Goal: Complete application form: Complete application form

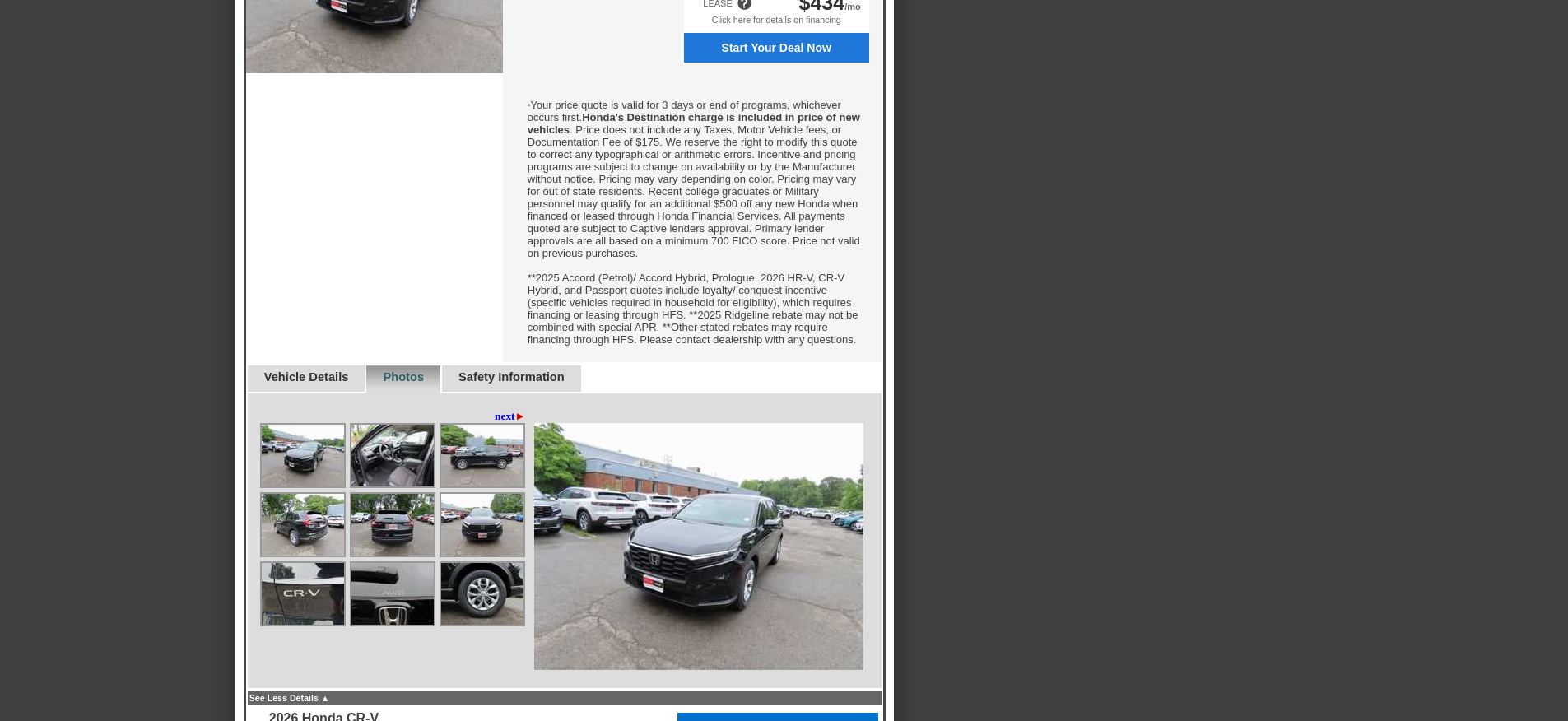
scroll to position [676, 0]
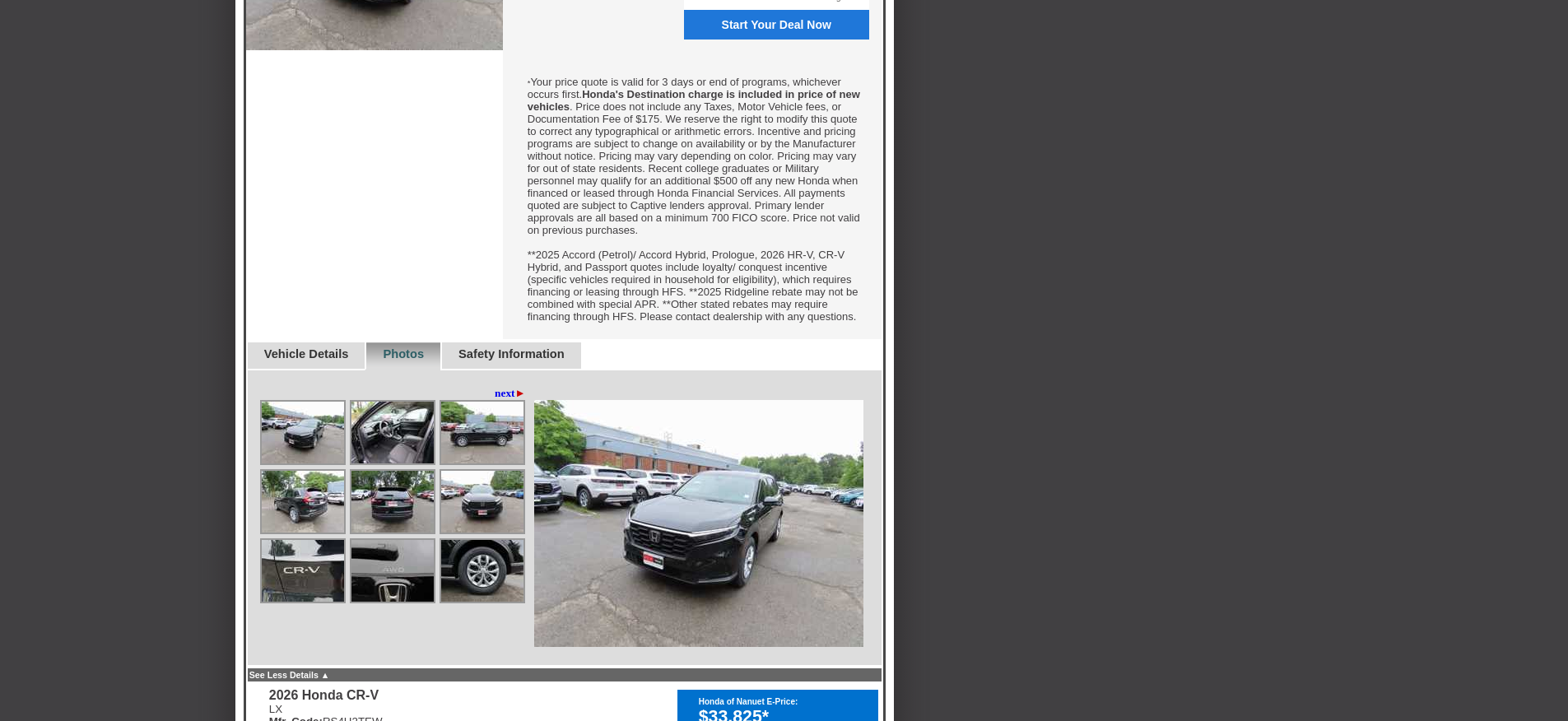
click at [374, 463] on img at bounding box center [392, 432] width 82 height 62
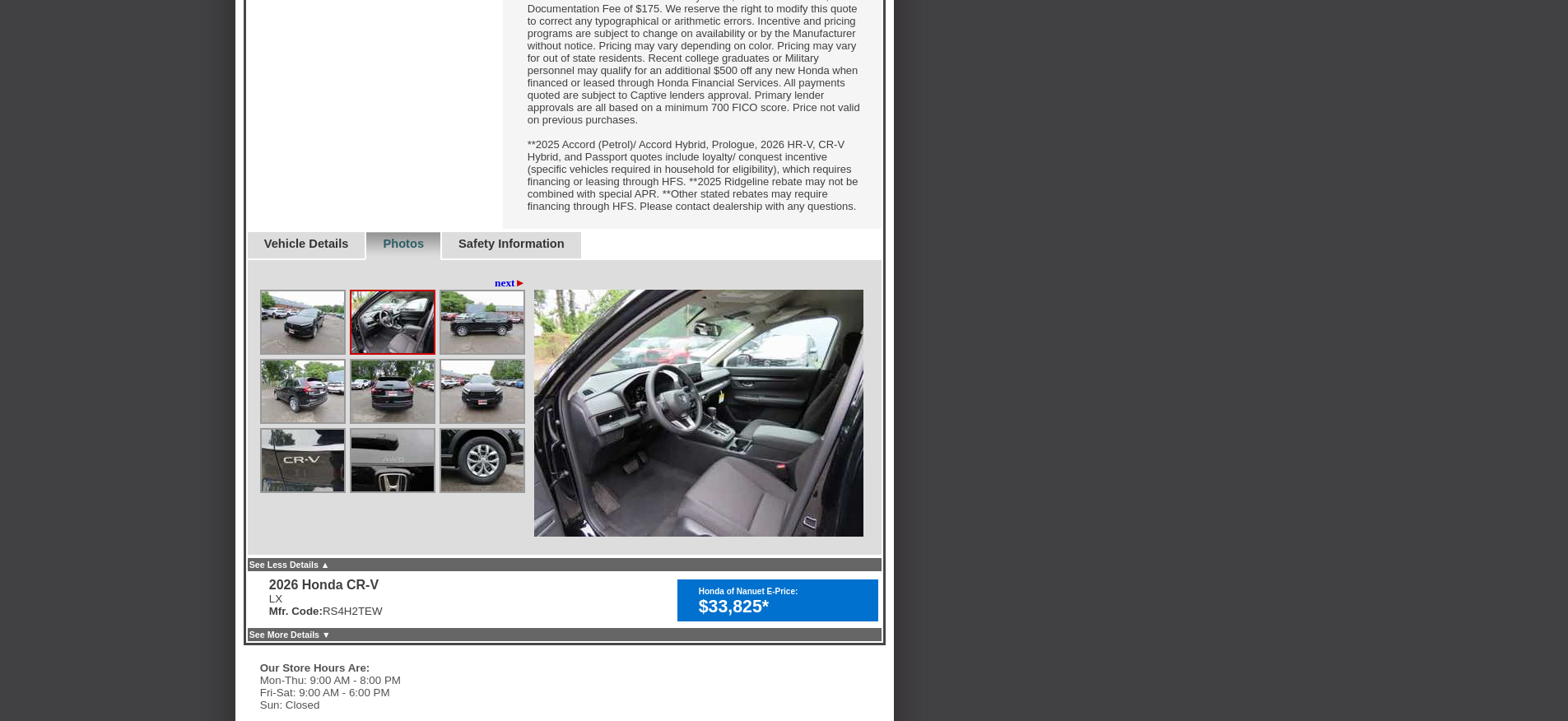
scroll to position [806, 0]
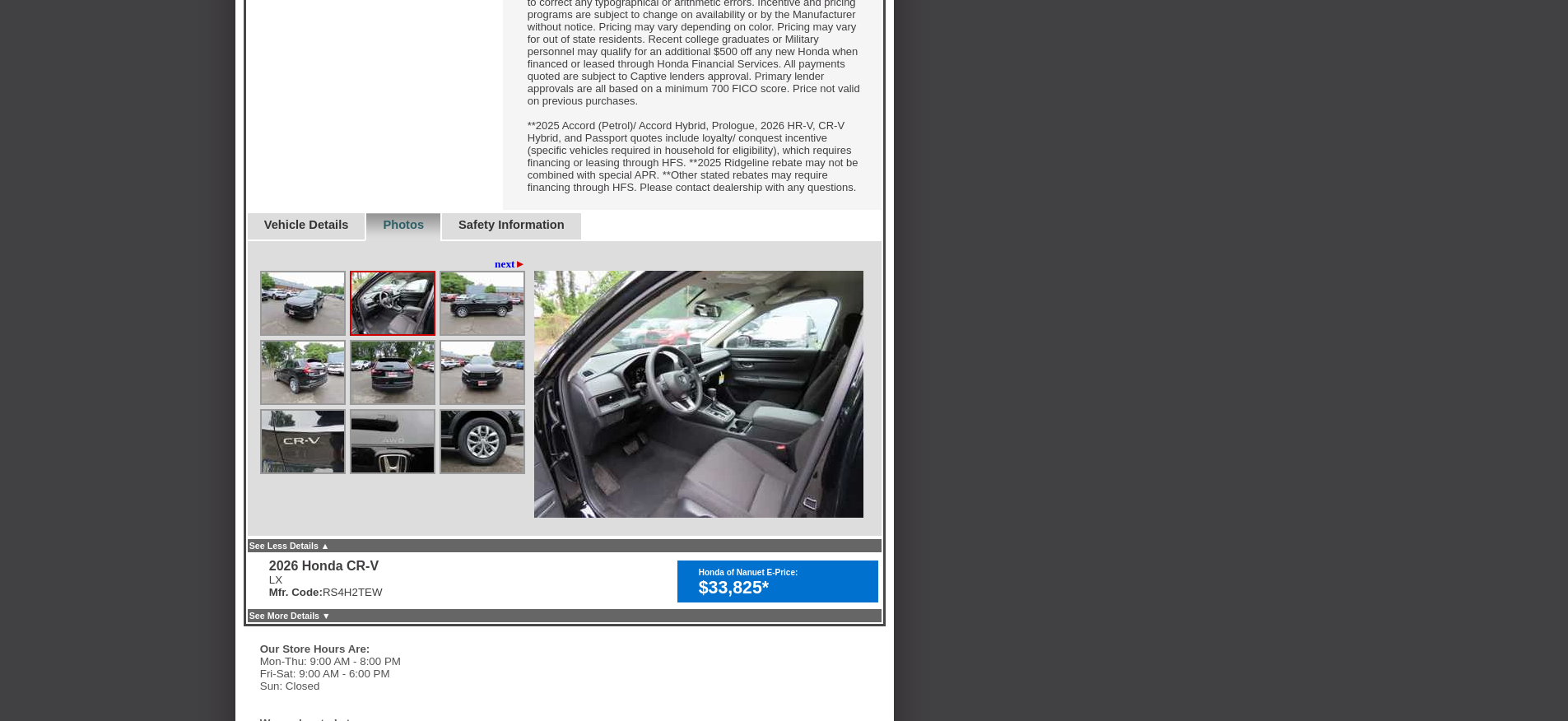
click at [478, 472] on img at bounding box center [482, 441] width 82 height 62
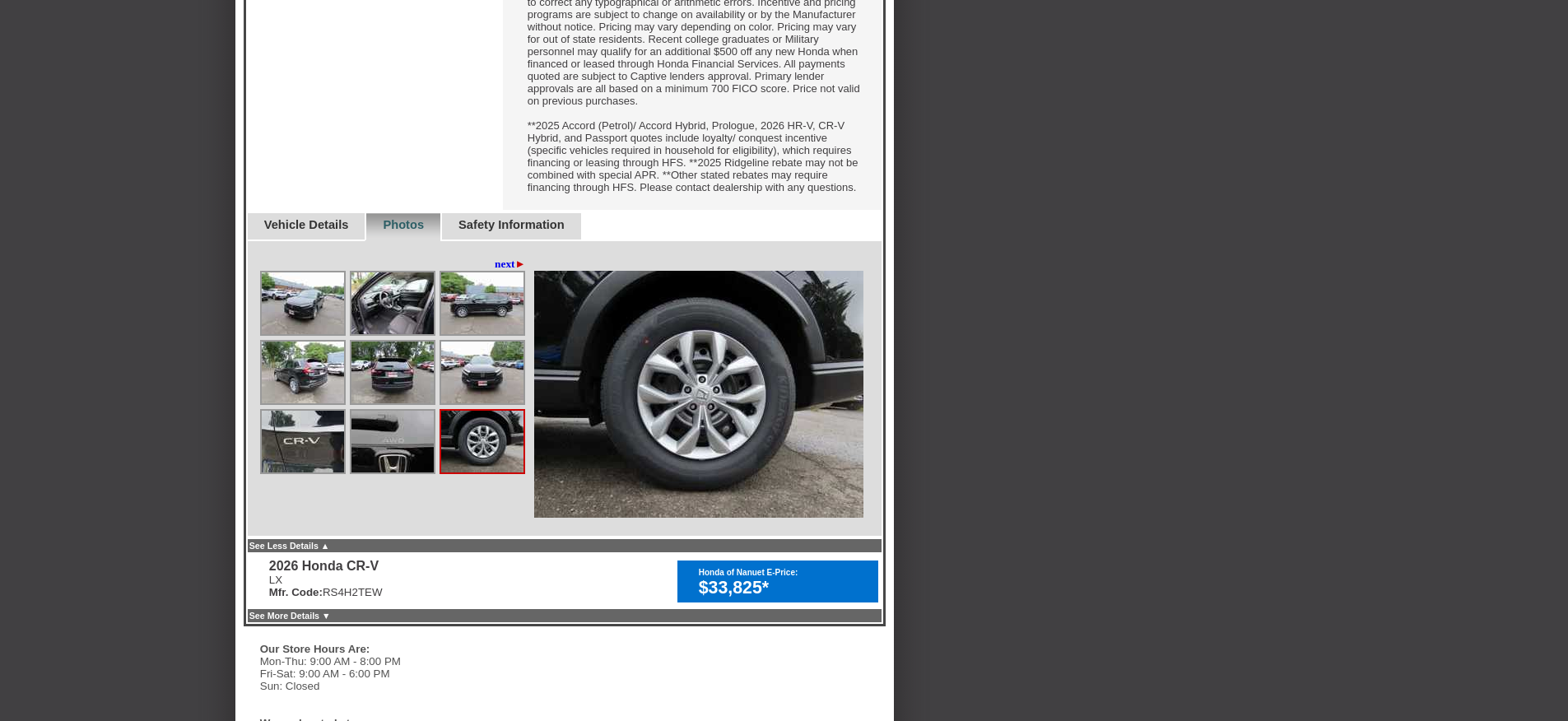
click at [412, 472] on img at bounding box center [392, 441] width 82 height 62
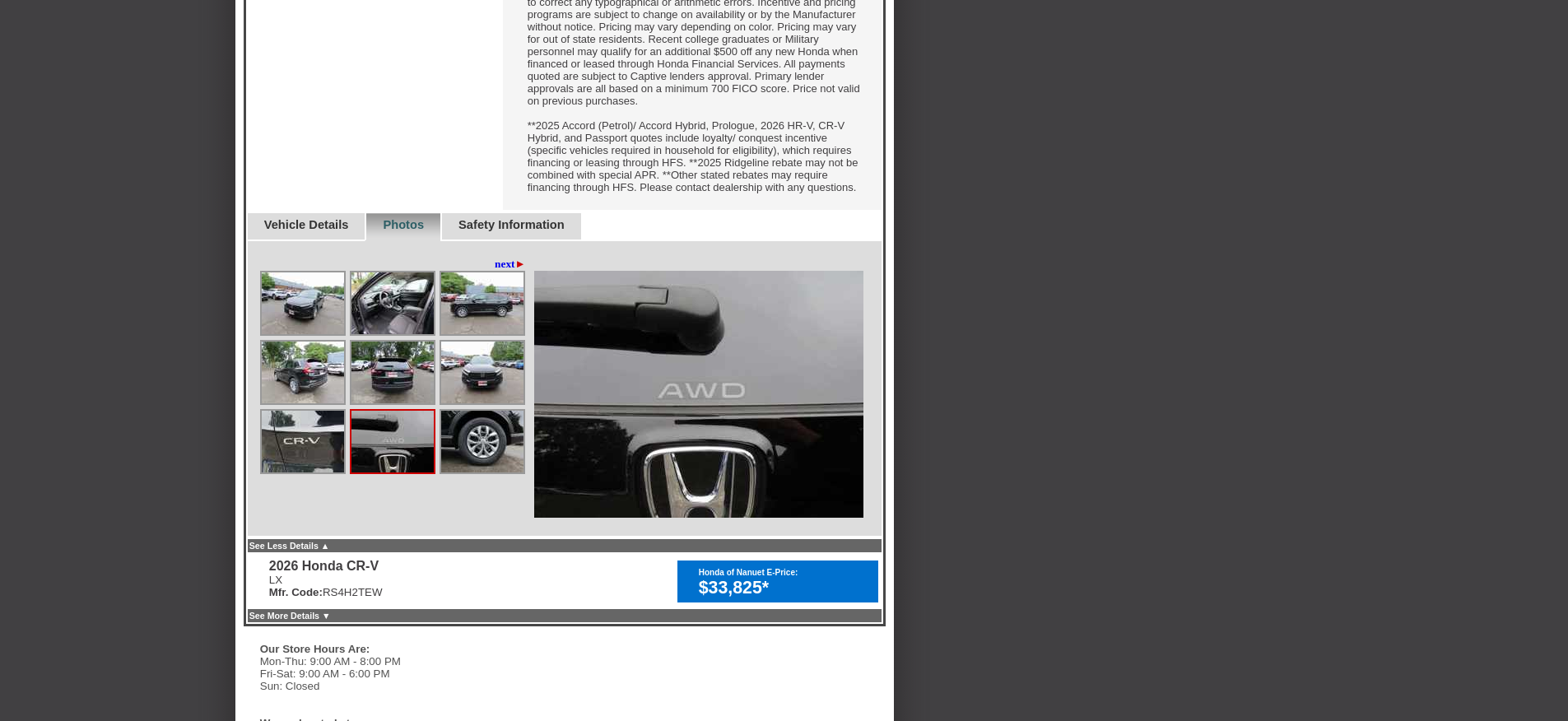
click at [342, 472] on img at bounding box center [302, 441] width 82 height 62
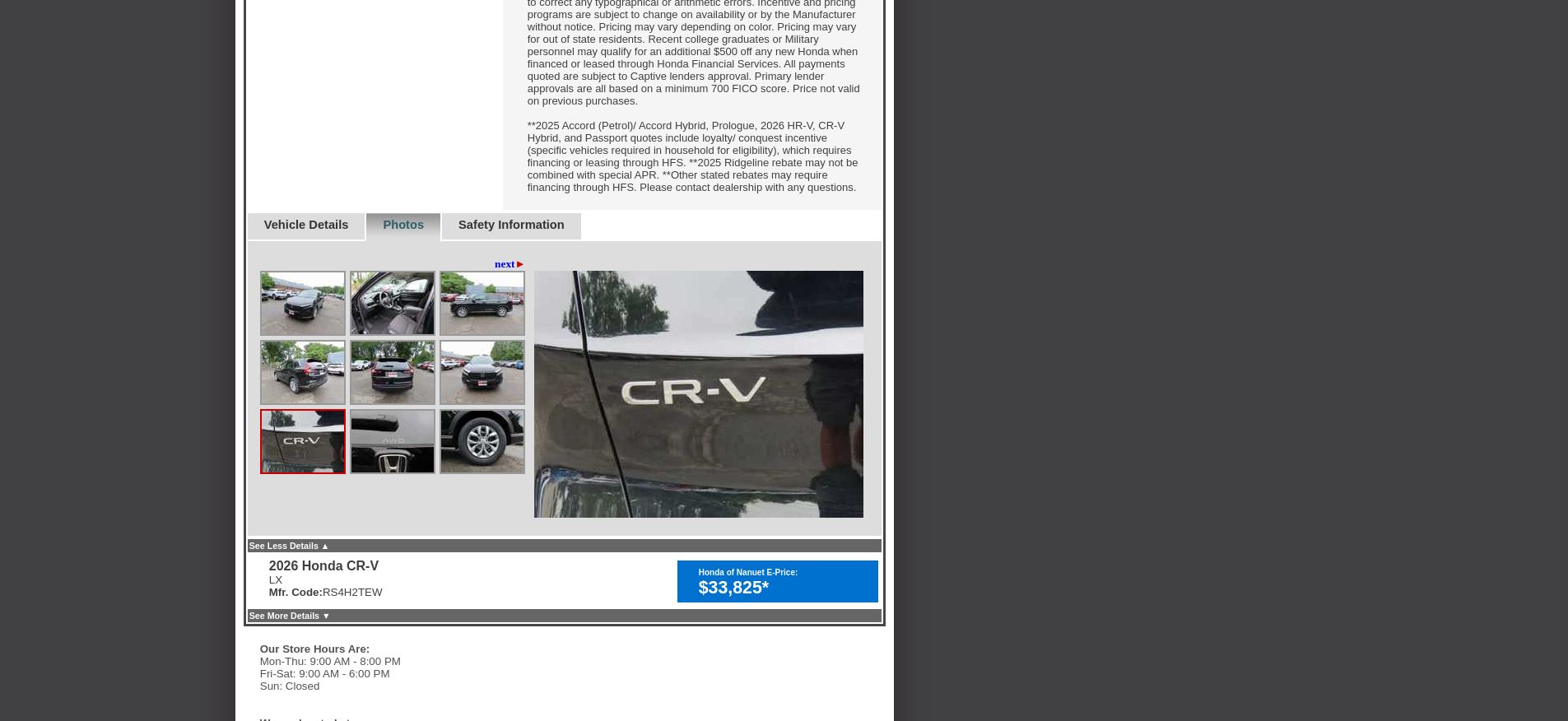
click at [333, 472] on img at bounding box center [302, 441] width 82 height 62
click at [382, 403] on img at bounding box center [392, 372] width 82 height 62
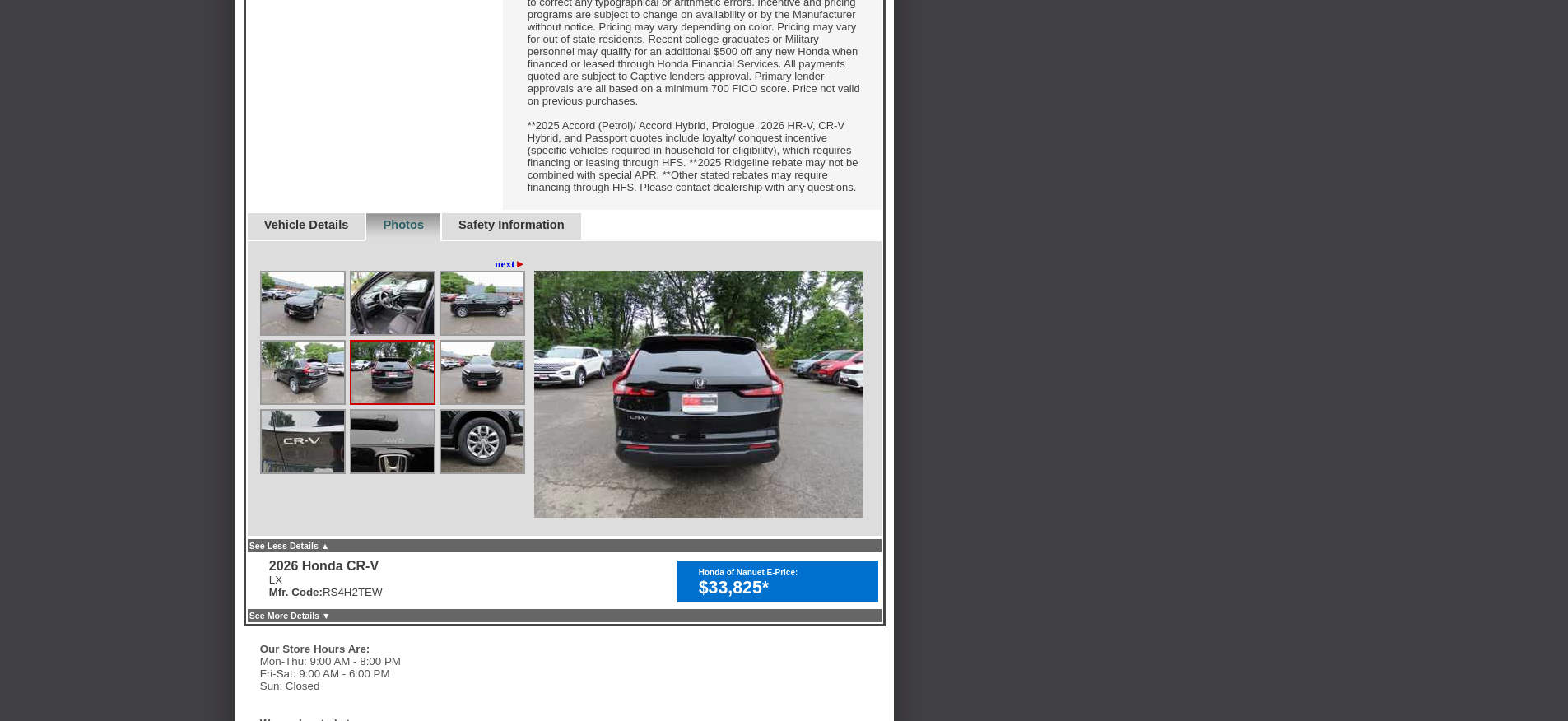
click at [470, 403] on img at bounding box center [482, 372] width 82 height 62
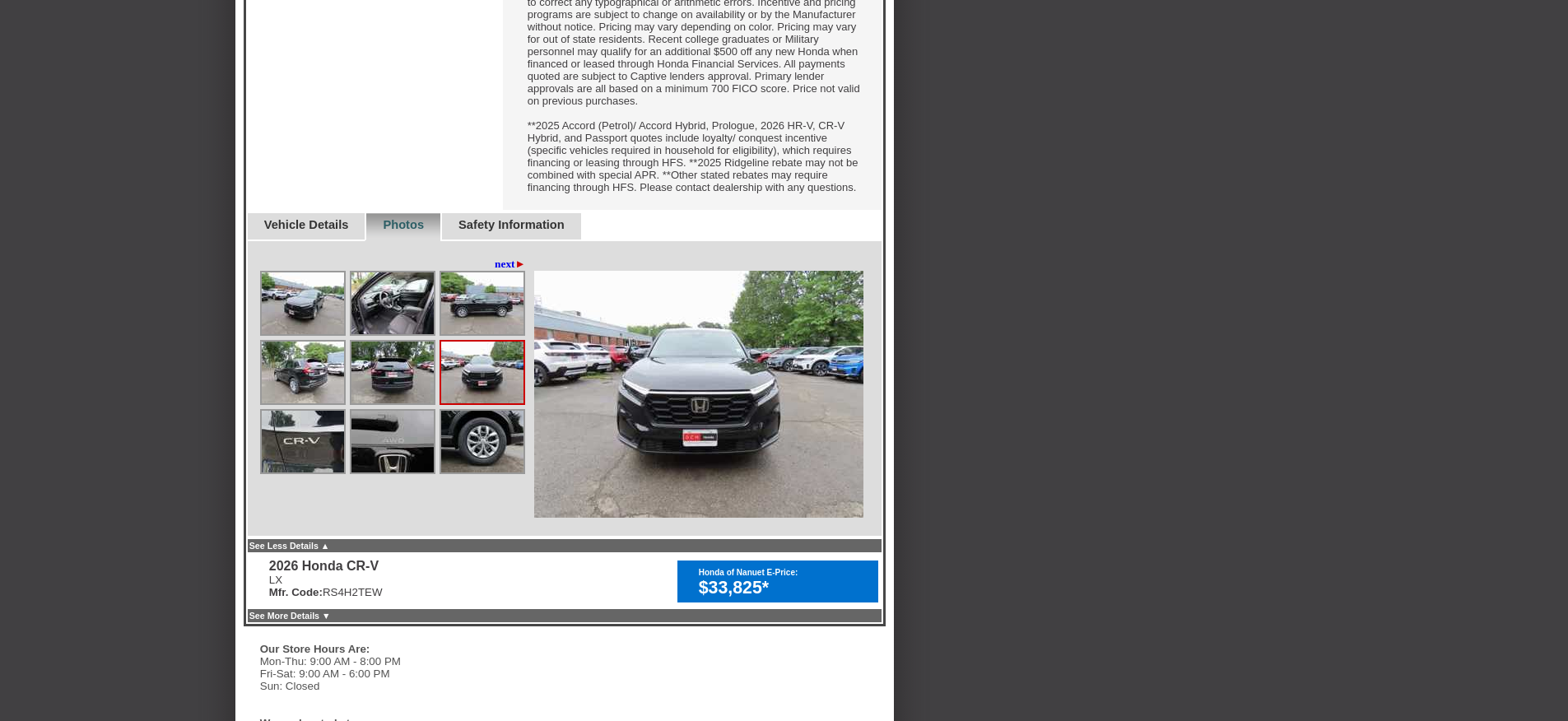
click at [494, 271] on link "next ►" at bounding box center [510, 264] width 31 height 14
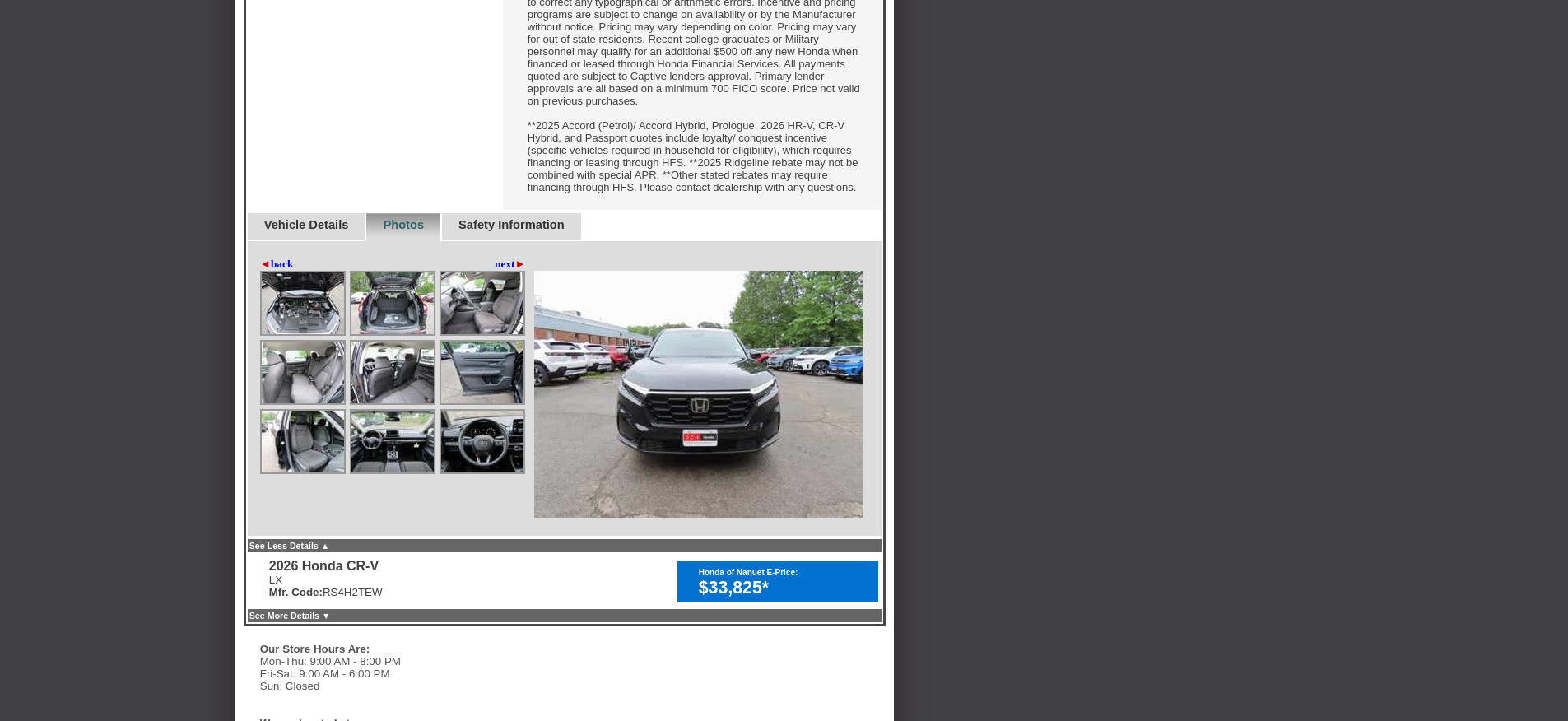
click at [481, 334] on img at bounding box center [482, 303] width 82 height 62
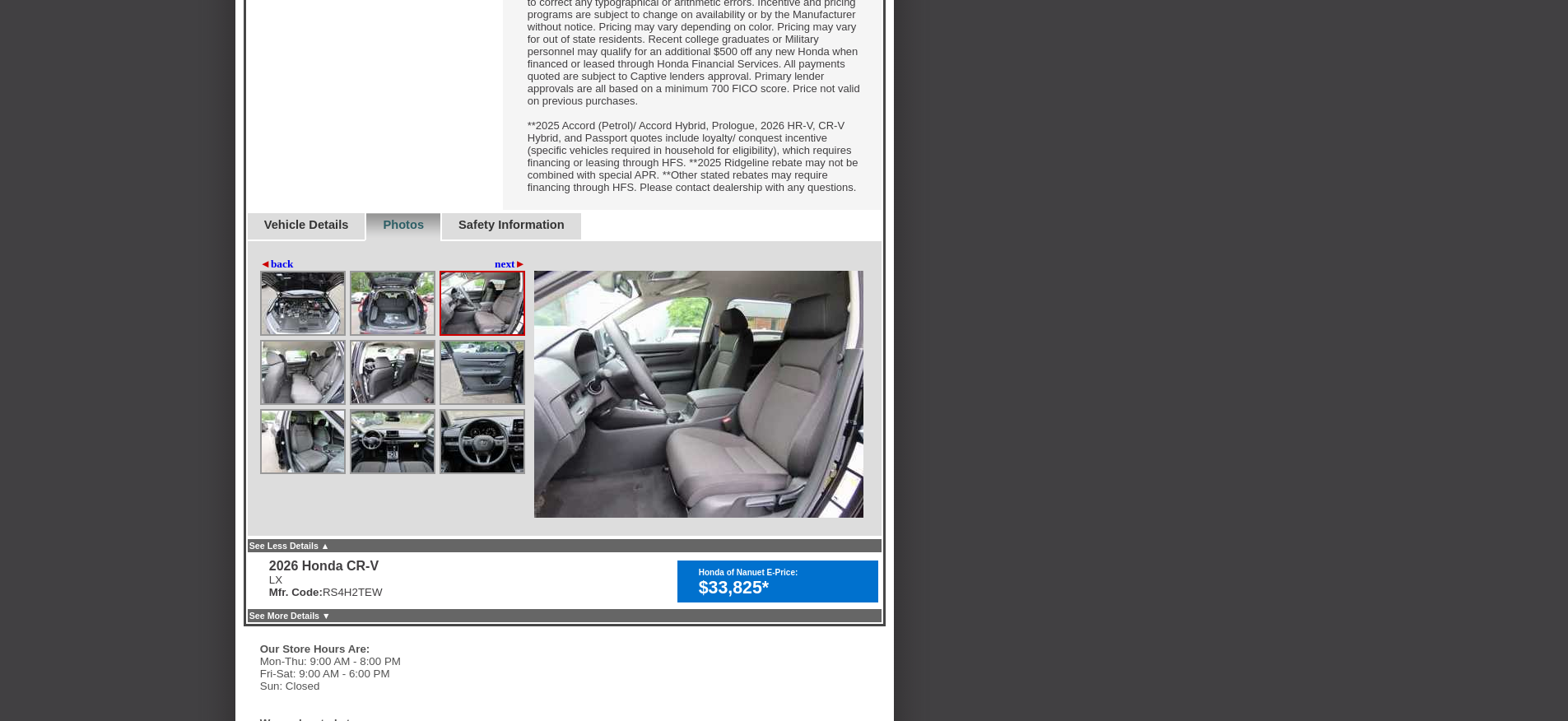
click at [389, 334] on img at bounding box center [392, 303] width 82 height 62
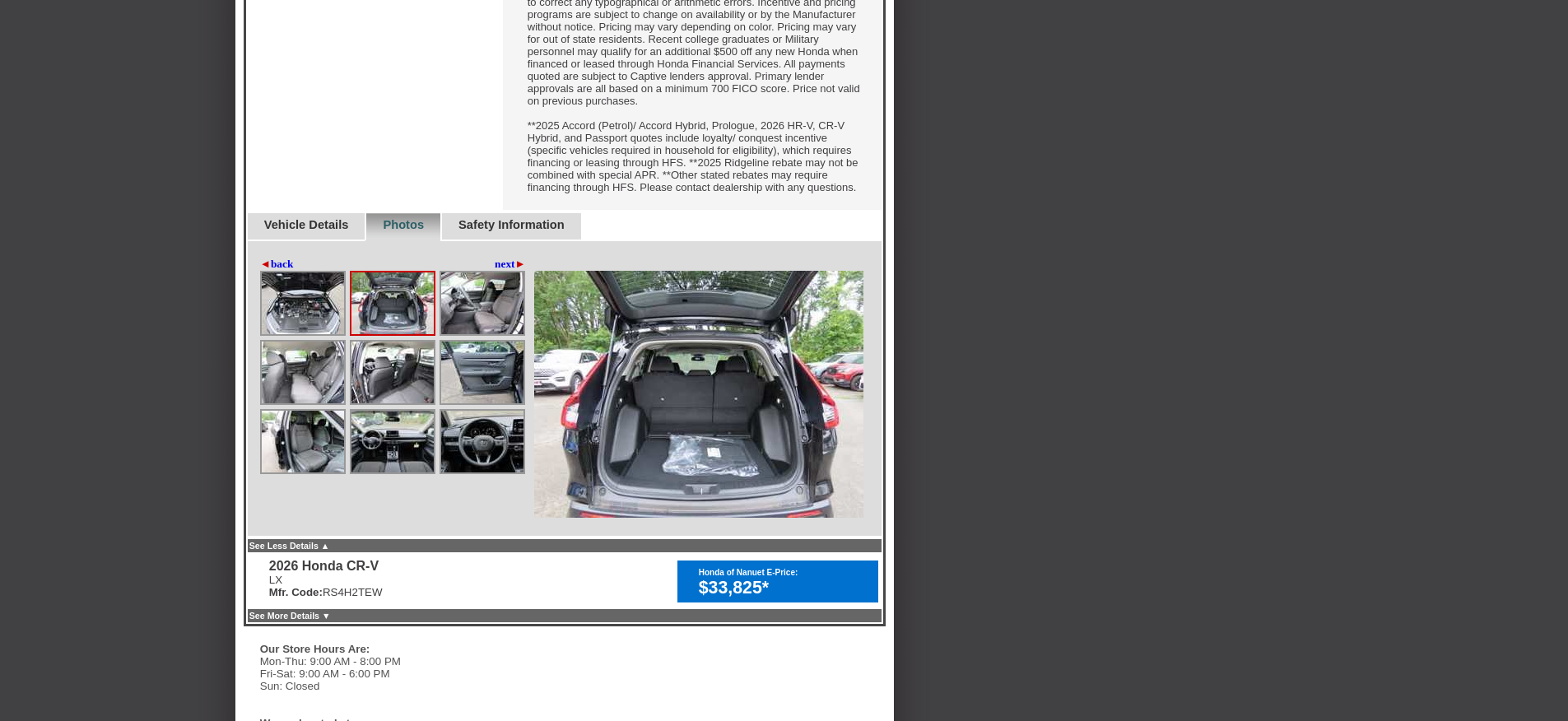
click at [372, 403] on img at bounding box center [392, 372] width 82 height 62
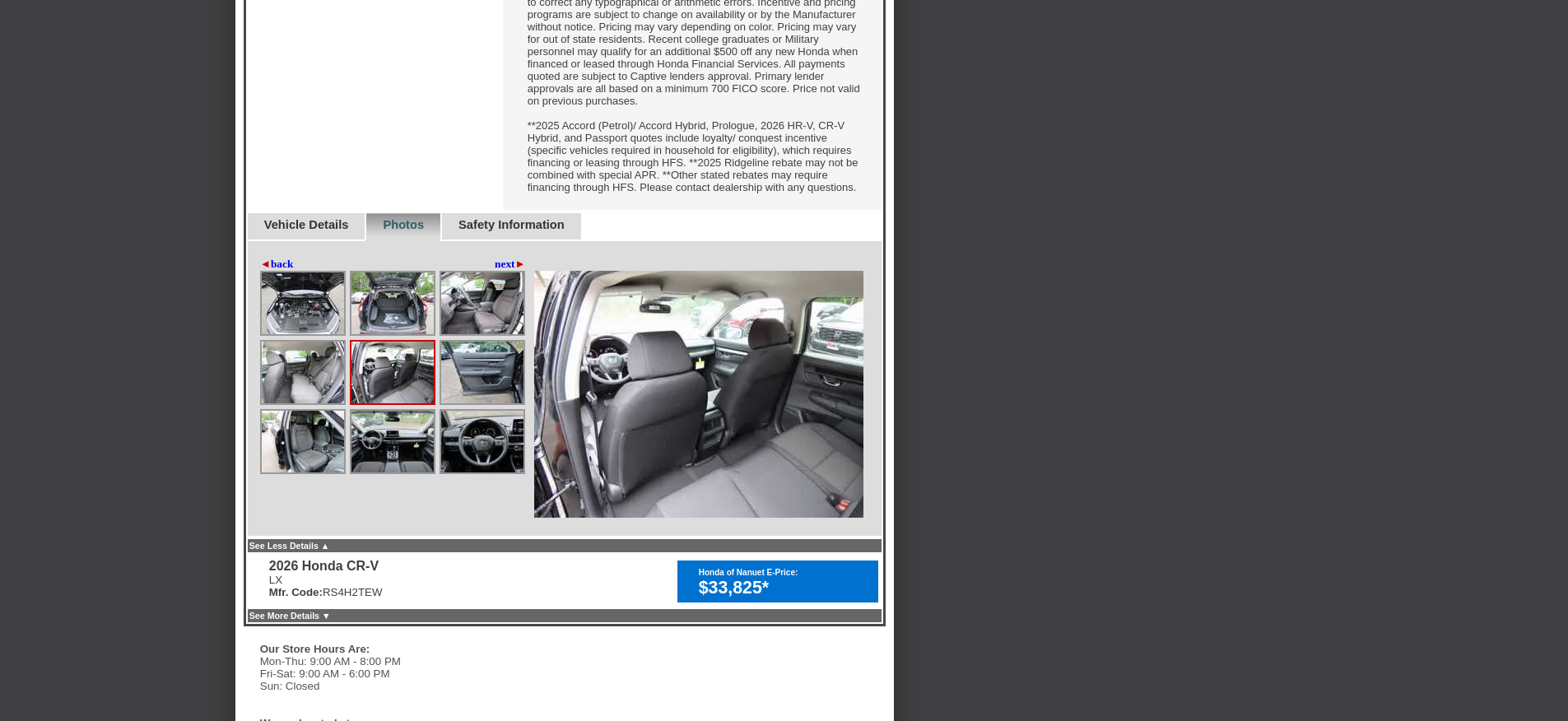
click at [330, 403] on img at bounding box center [302, 372] width 82 height 62
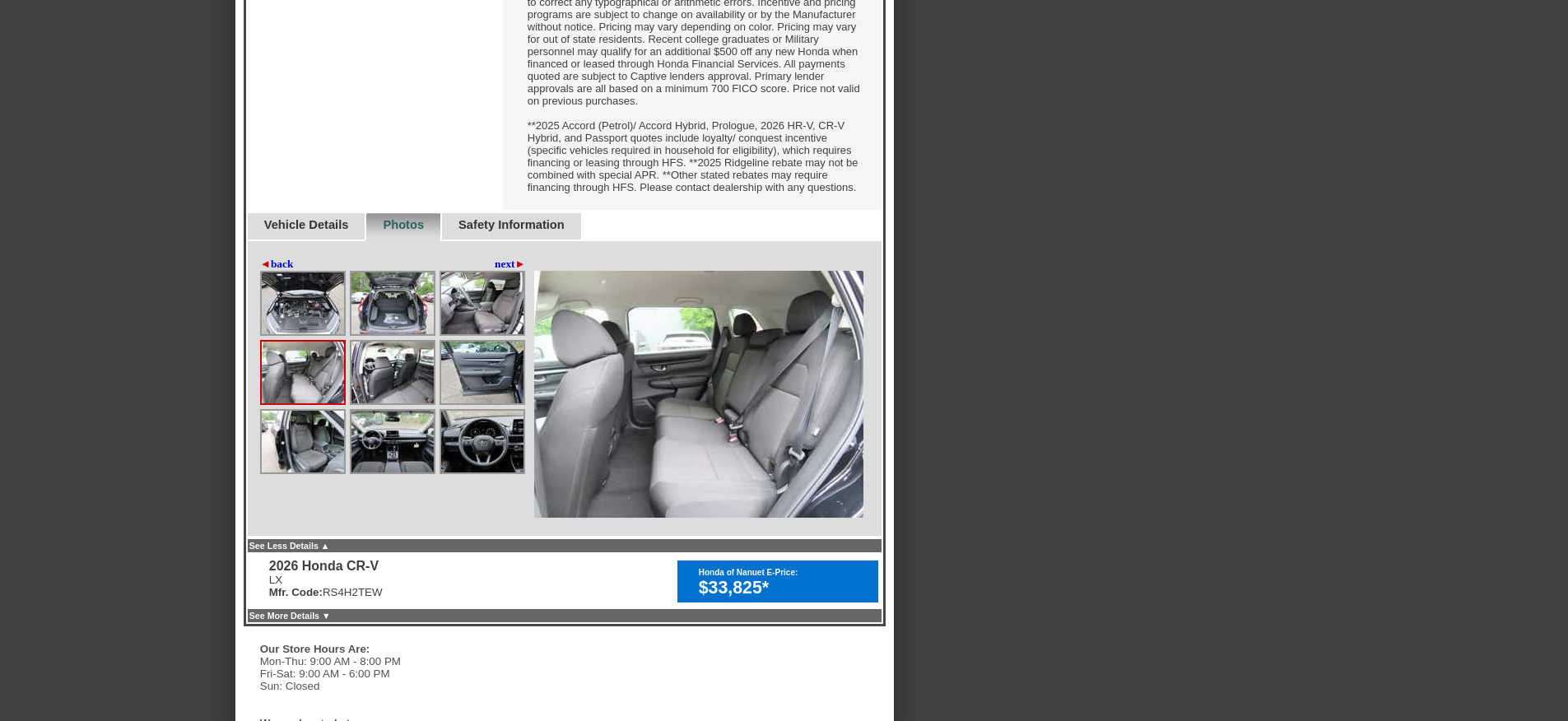
click at [328, 472] on img at bounding box center [302, 441] width 82 height 62
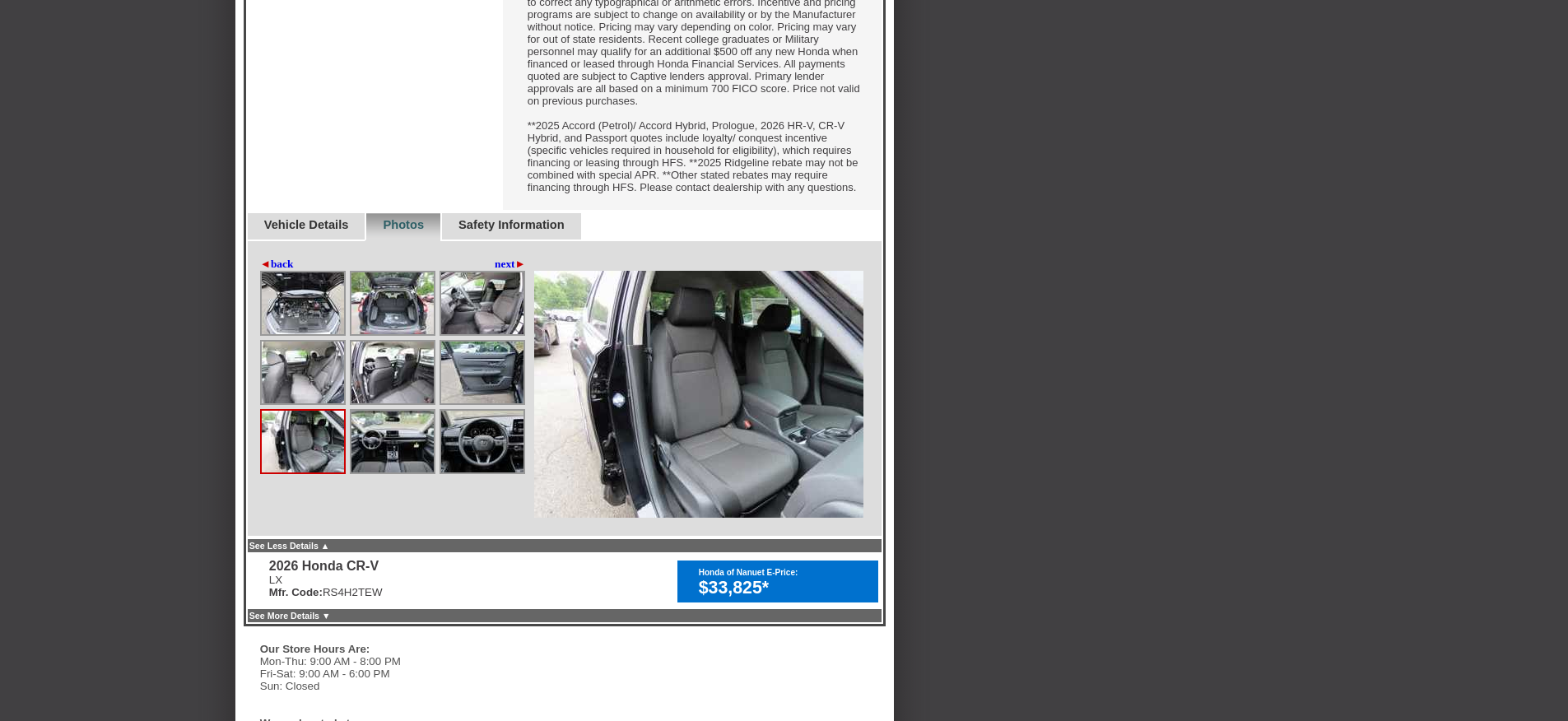
click at [394, 472] on img at bounding box center [392, 441] width 82 height 62
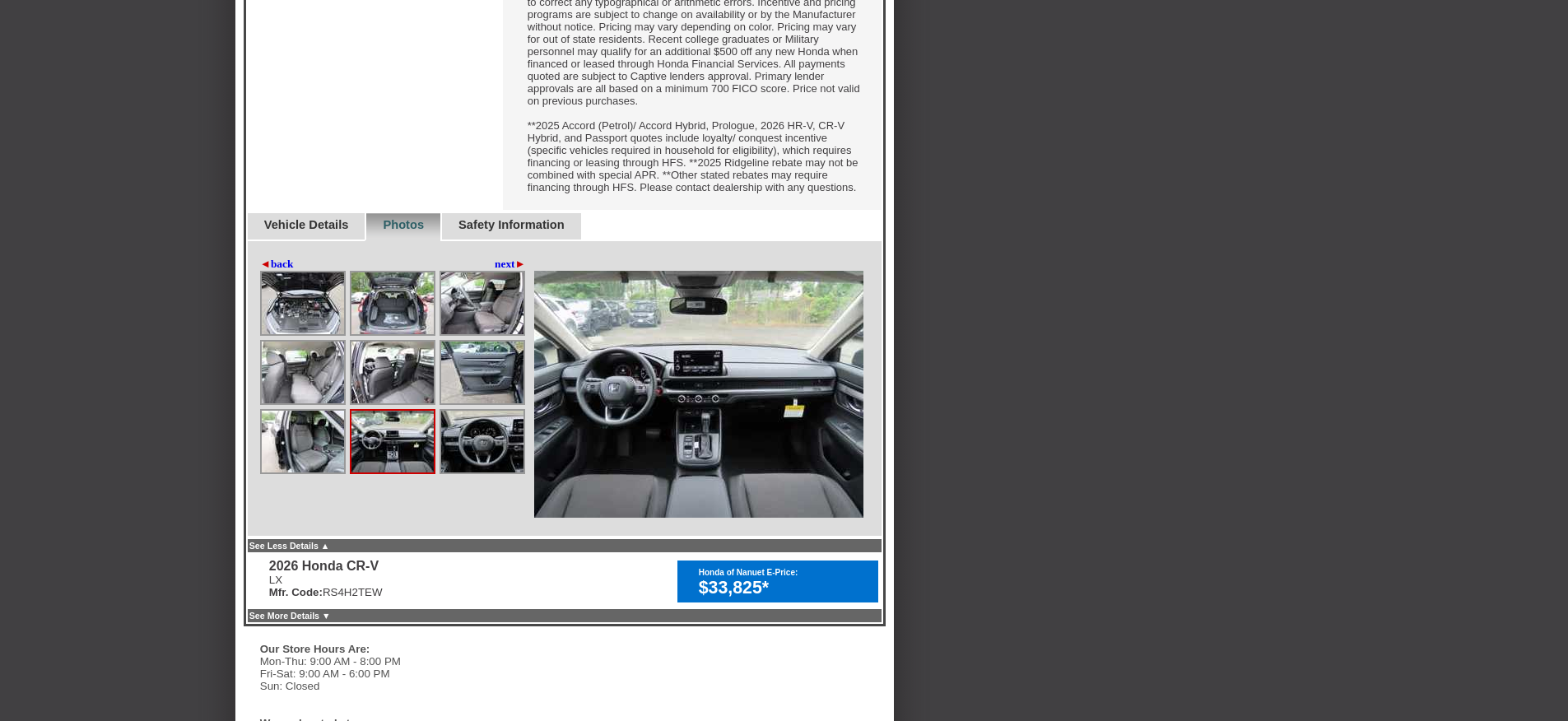
click at [463, 472] on img at bounding box center [482, 441] width 82 height 62
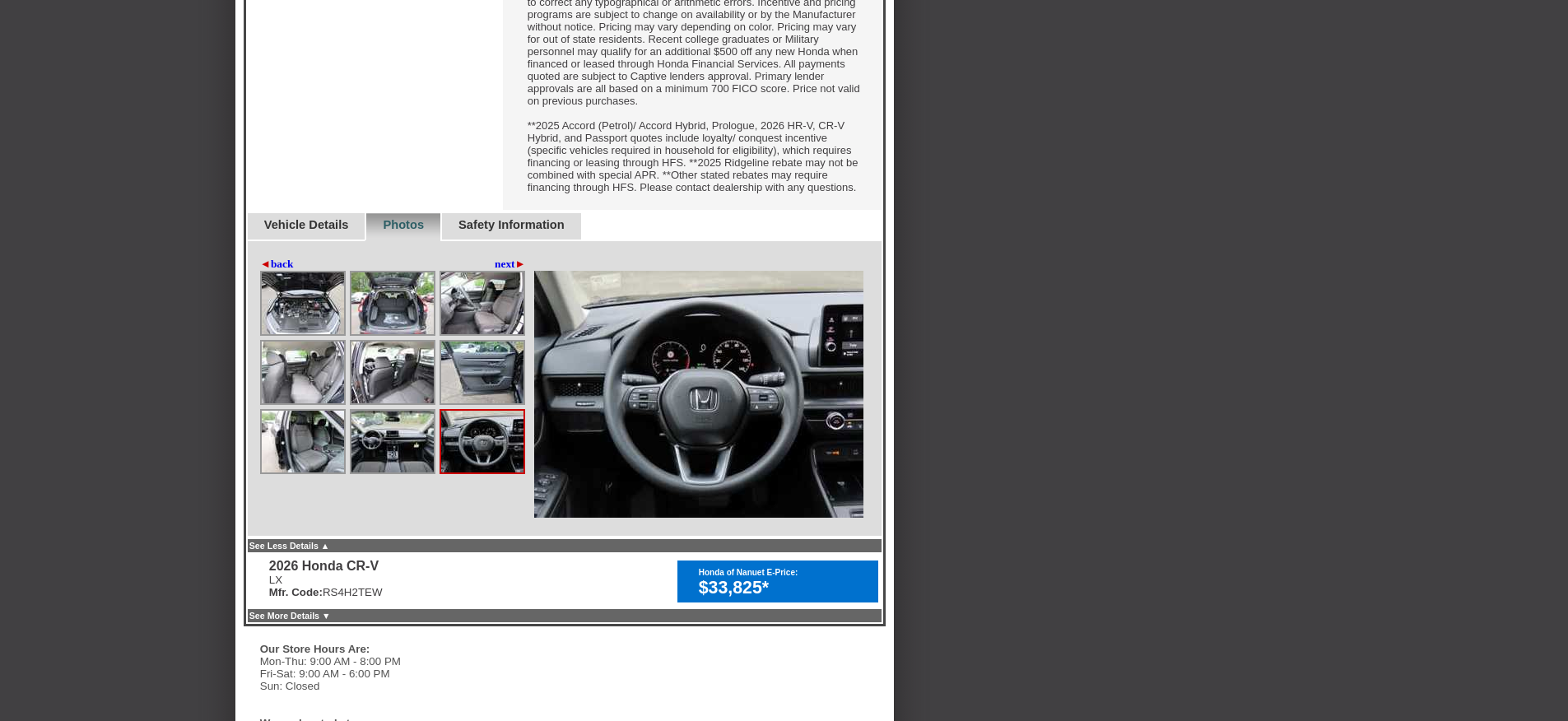
click at [511, 271] on link "next ►" at bounding box center [510, 264] width 31 height 14
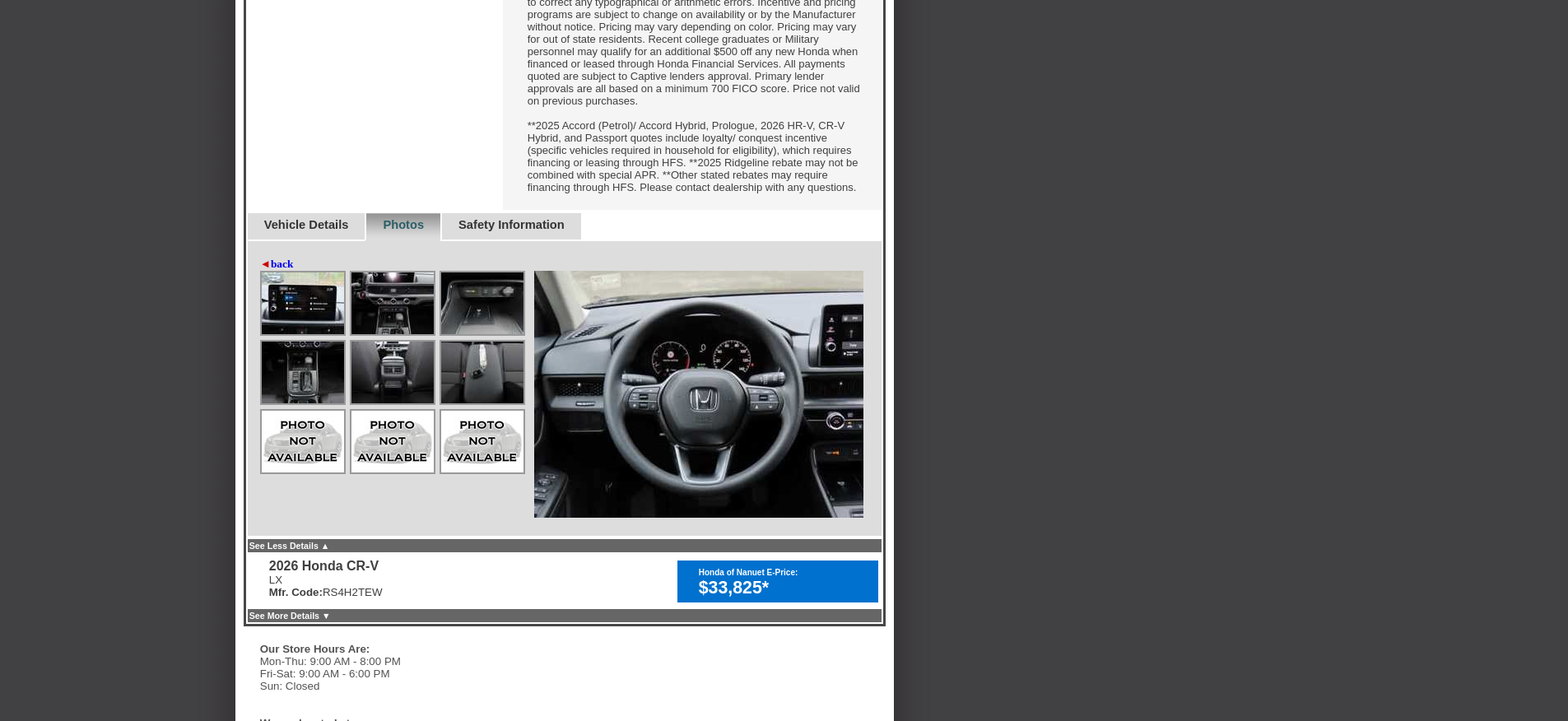
click at [476, 334] on img at bounding box center [482, 303] width 82 height 62
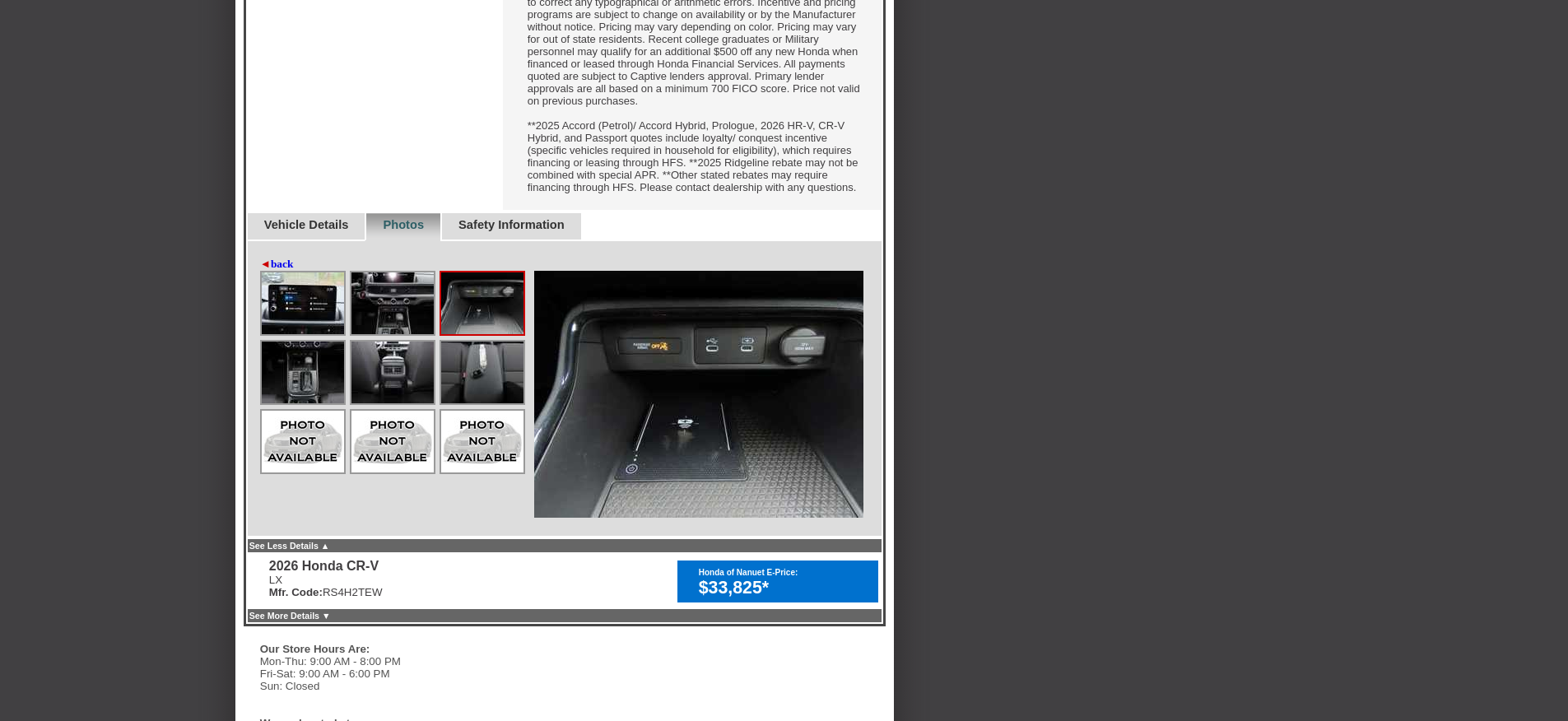
click at [335, 334] on img at bounding box center [302, 303] width 82 height 62
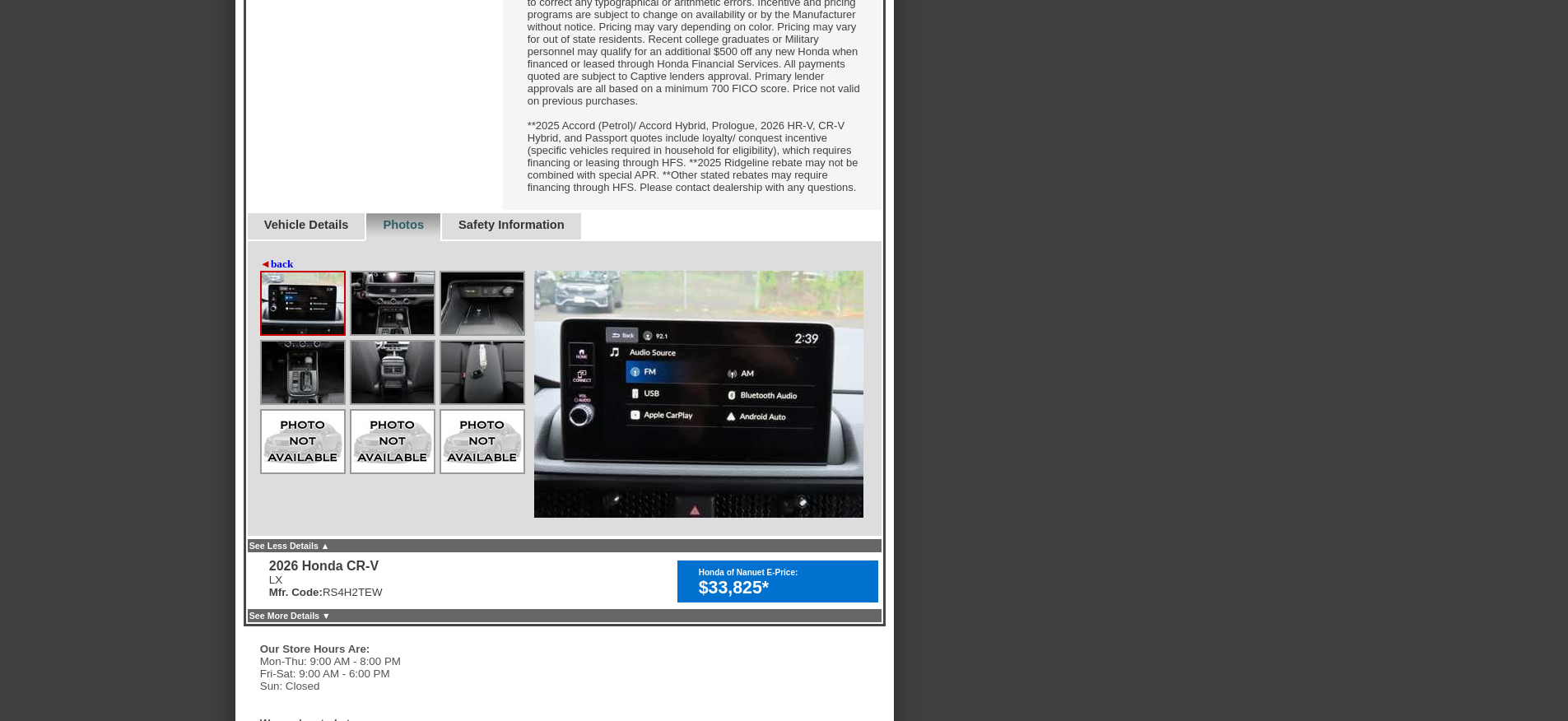
click at [381, 334] on img at bounding box center [392, 303] width 82 height 62
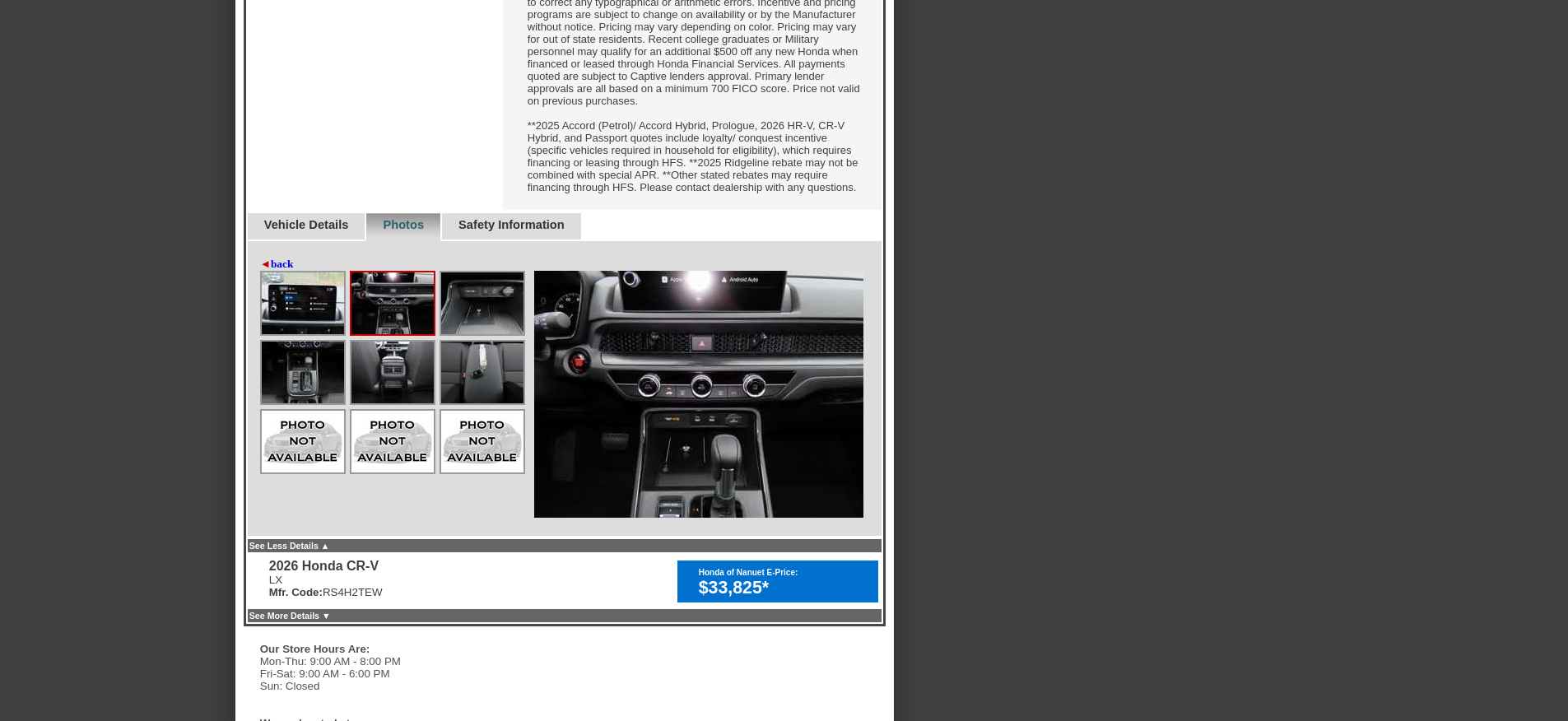
click at [390, 403] on img at bounding box center [392, 372] width 82 height 62
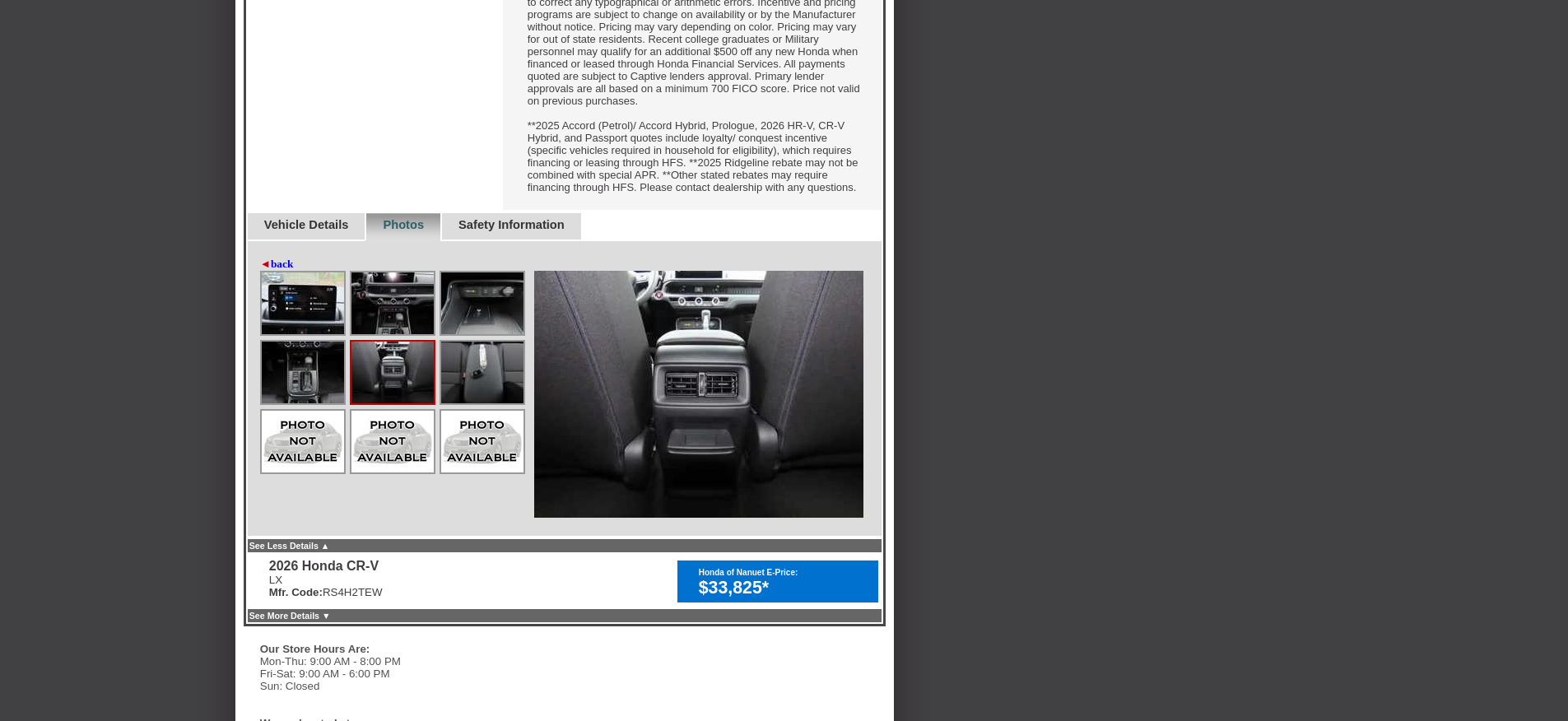
click at [318, 403] on img at bounding box center [302, 372] width 82 height 62
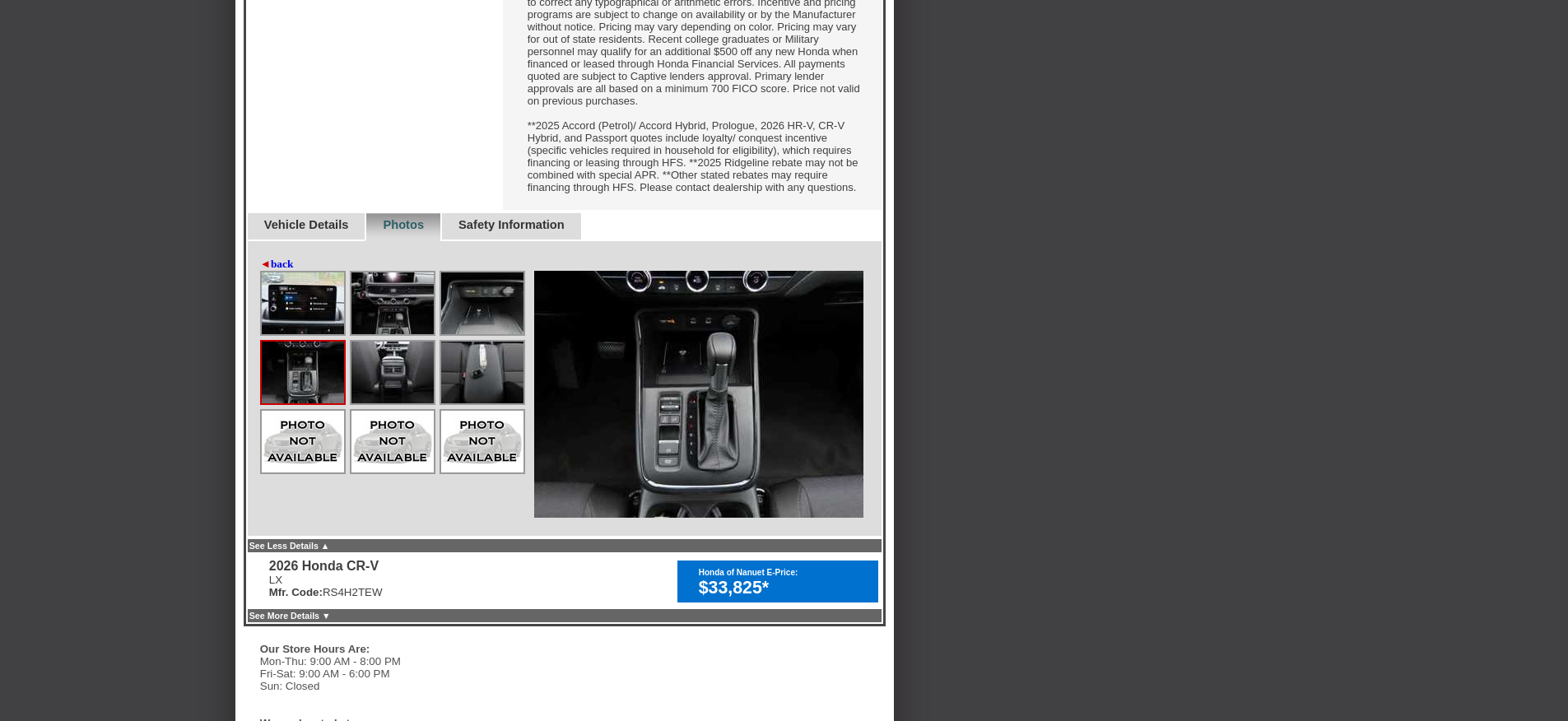
click at [460, 403] on img at bounding box center [482, 372] width 82 height 62
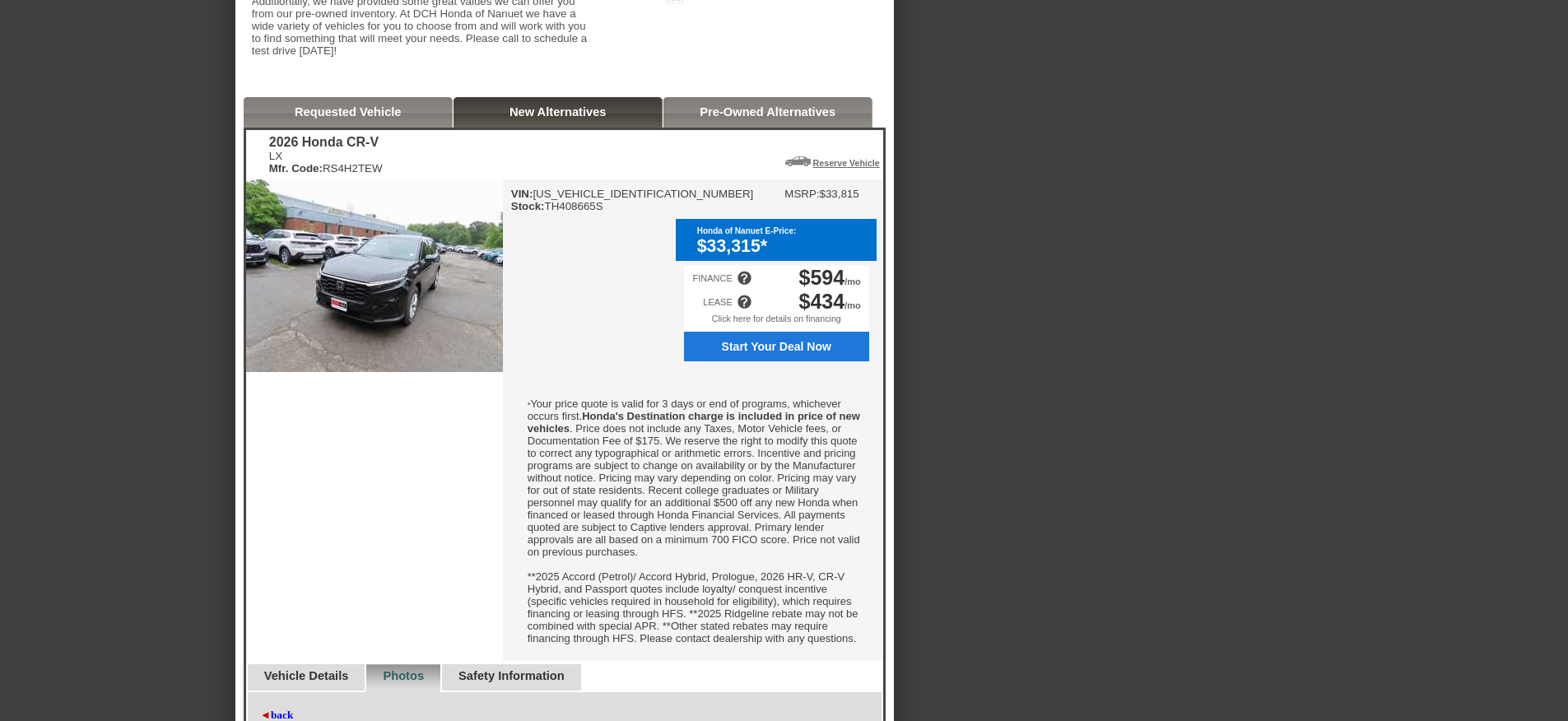
scroll to position [382, 0]
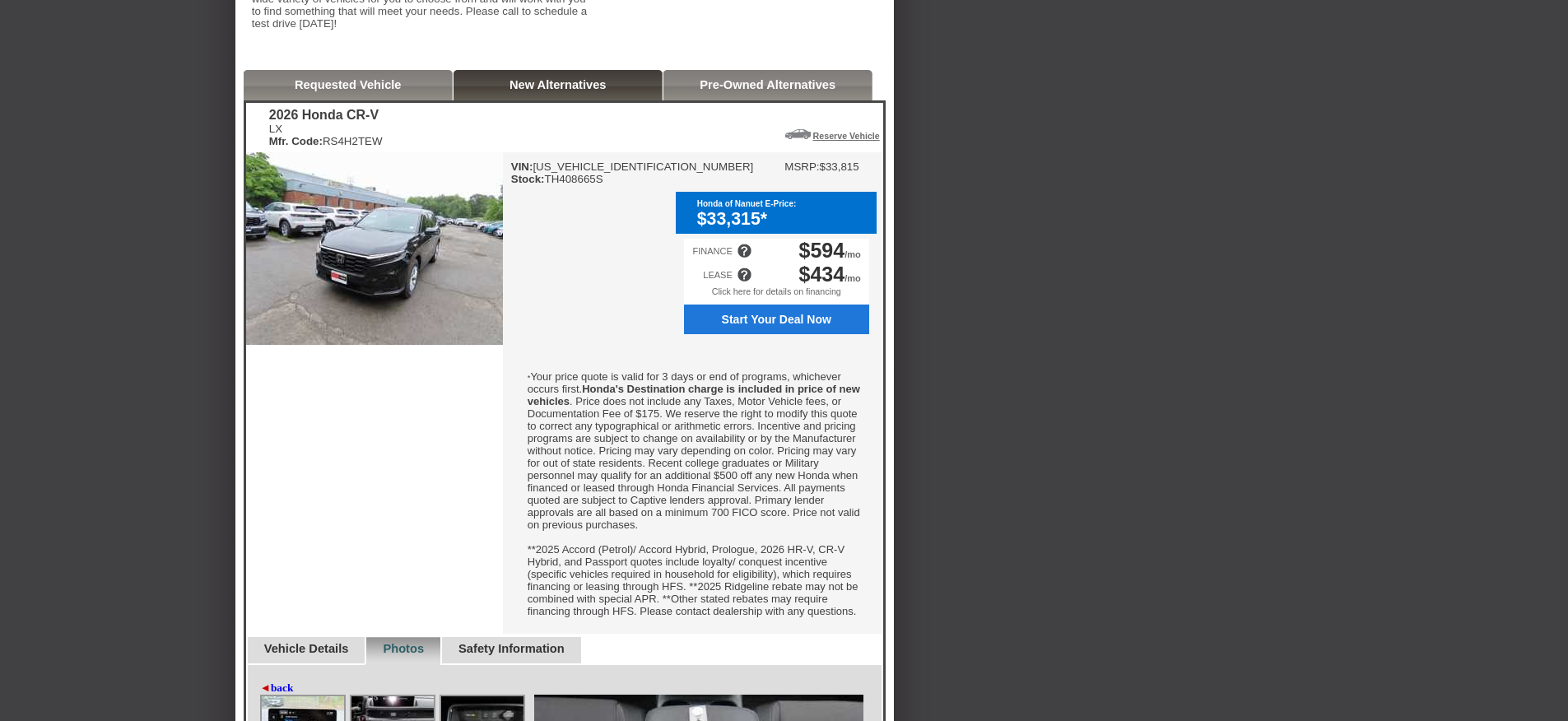
click at [780, 305] on div "Click here for details on financing" at bounding box center [776, 294] width 185 height 18
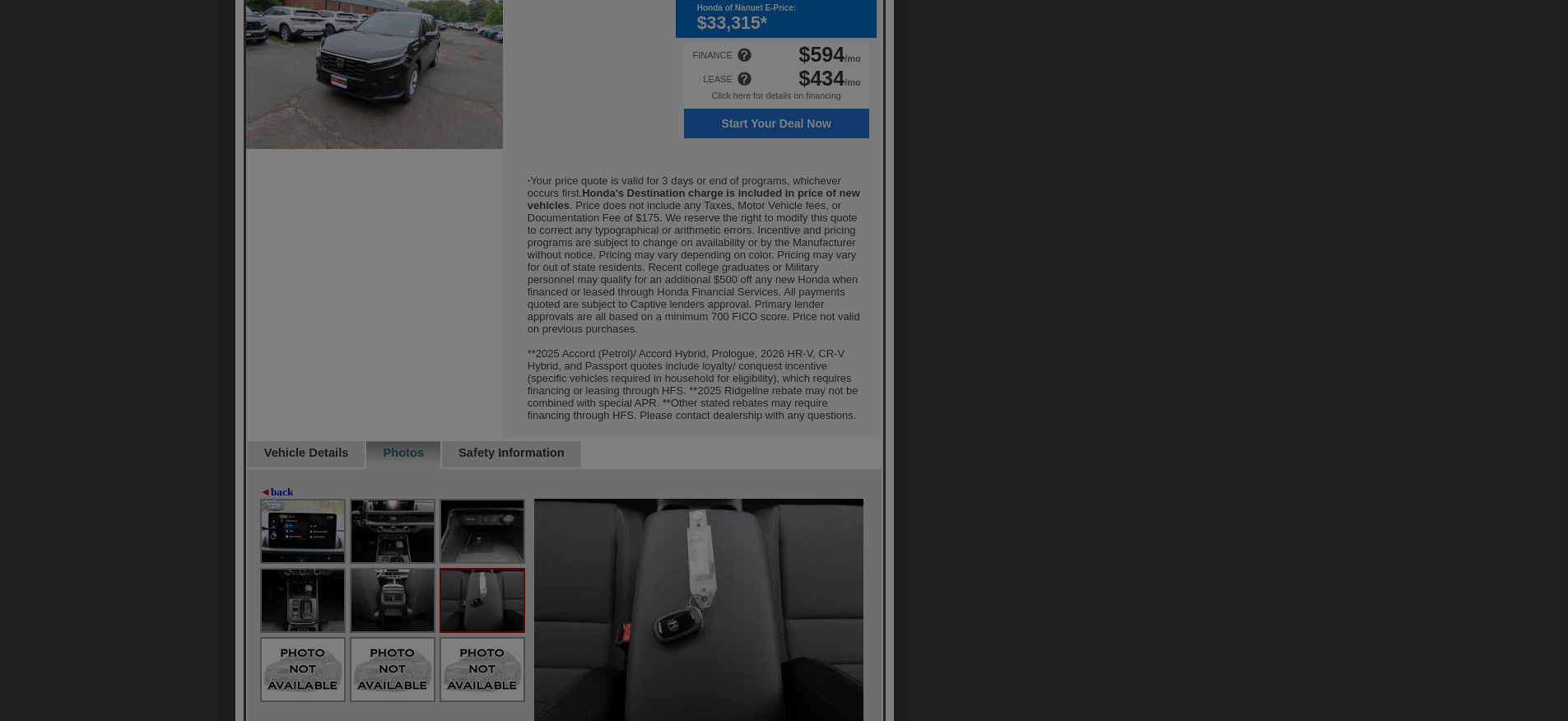
scroll to position [740, 0]
